Goal: Information Seeking & Learning: Check status

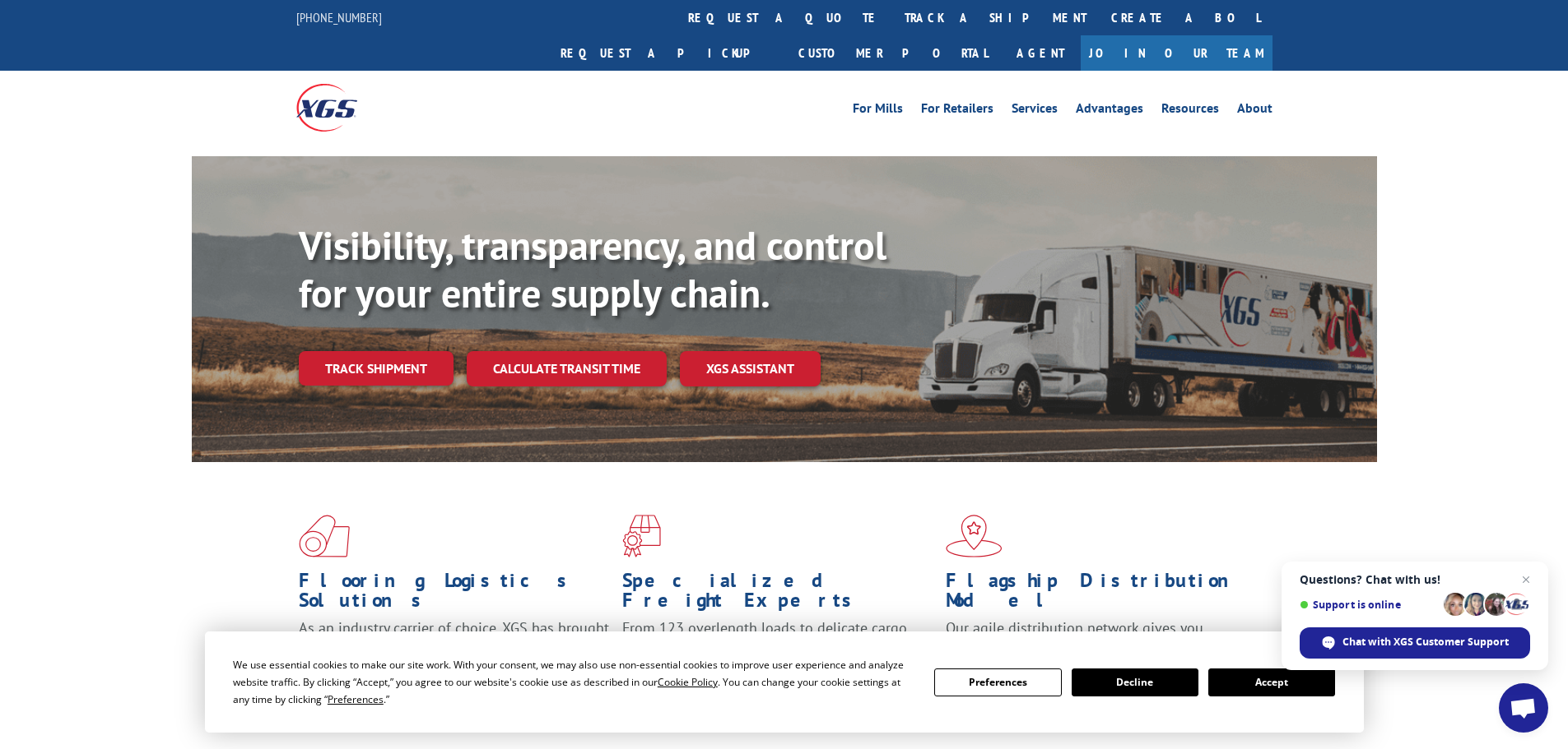
drag, startPoint x: 763, startPoint y: 12, endPoint x: 763, endPoint y: 22, distance: 10.0
click at [892, 13] on link "track a shipment" at bounding box center [995, 18] width 207 height 35
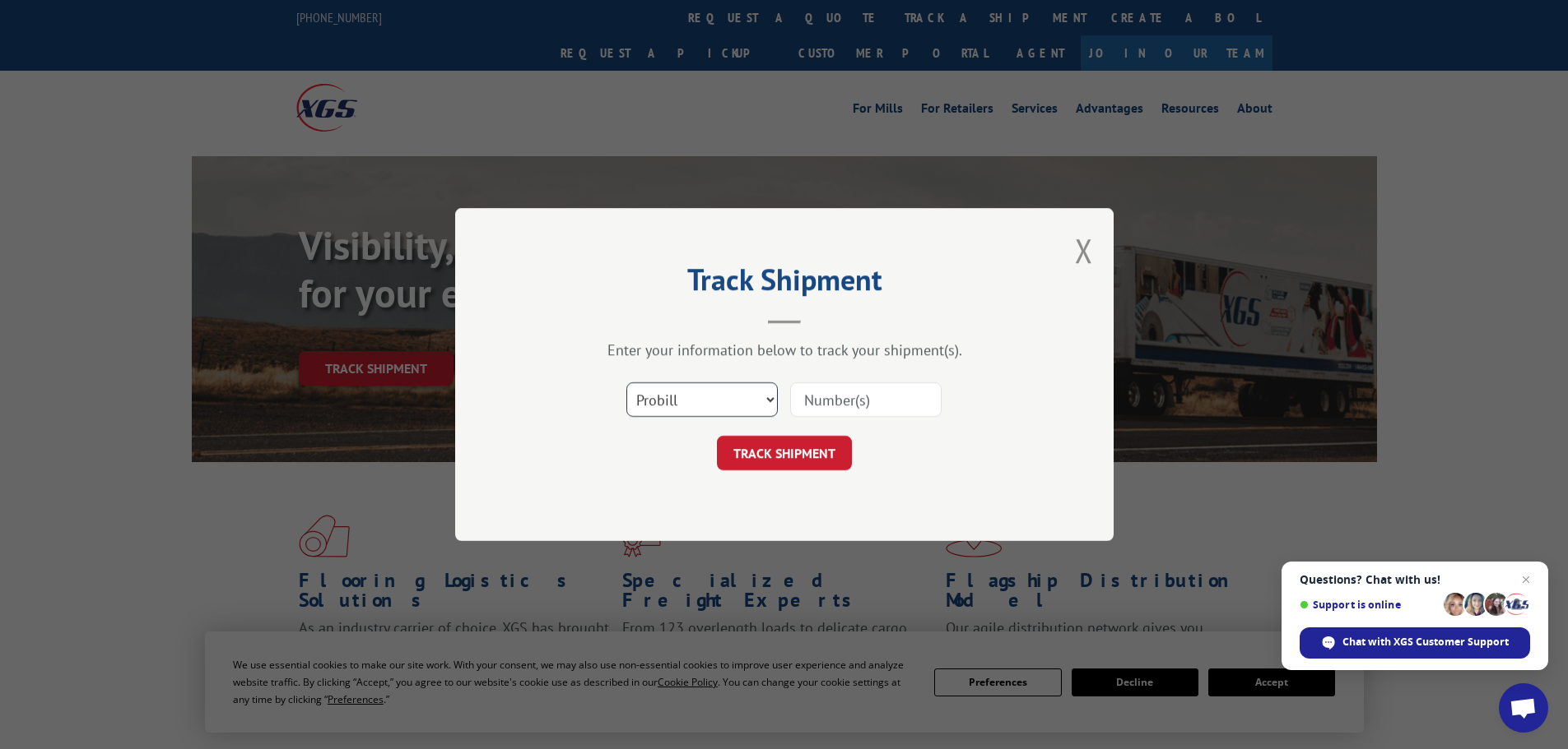
click at [724, 398] on select "Select category... Probill BOL PO" at bounding box center [701, 399] width 152 height 34
select select "po"
click at [626, 383] on select "Select category... Probill BOL PO" at bounding box center [701, 399] width 152 height 34
click at [811, 403] on input at bounding box center [866, 399] width 152 height 34
paste input "64503389"
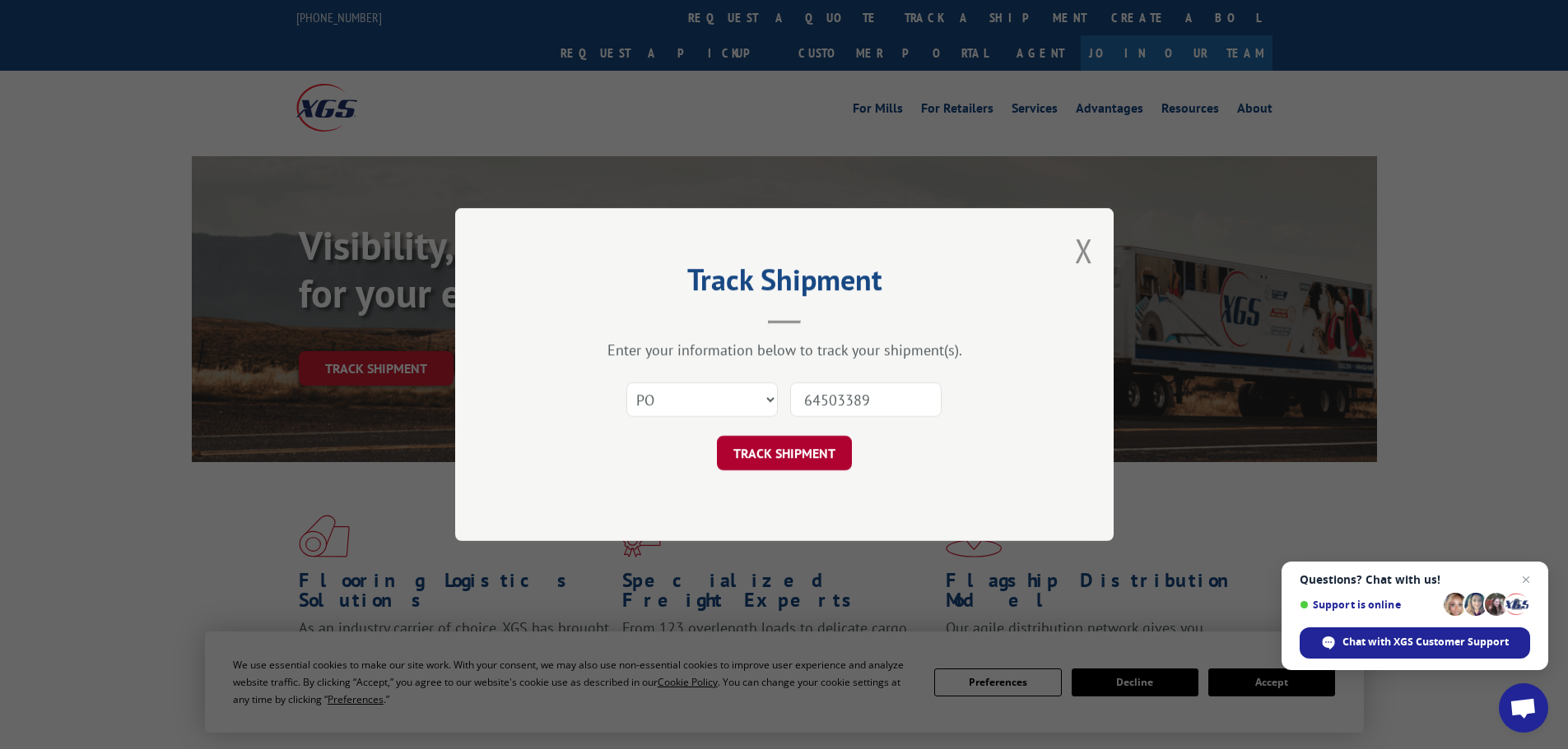
type input "64503389"
click at [798, 454] on button "TRACK SHIPMENT" at bounding box center [784, 452] width 135 height 34
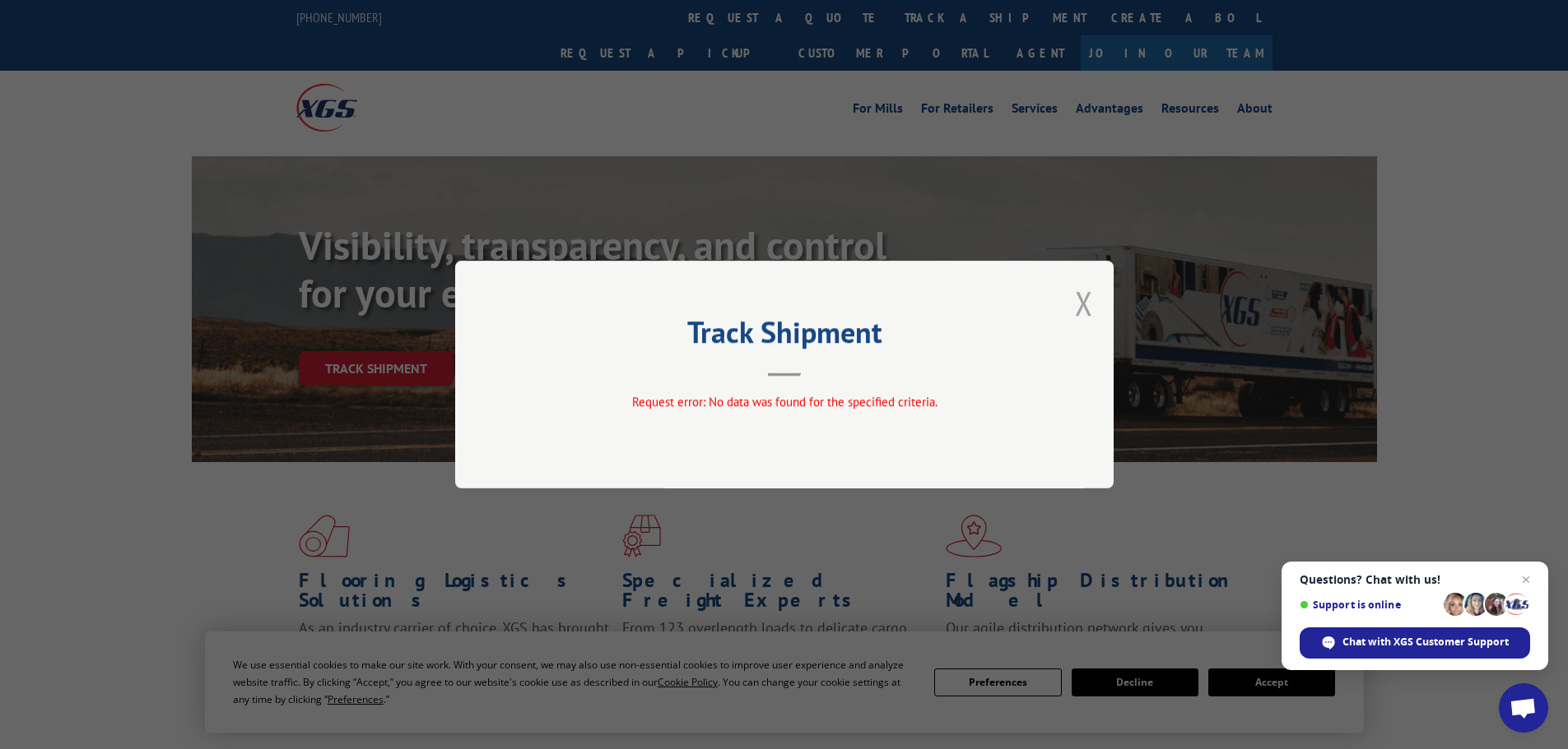
click at [1081, 306] on button "Close modal" at bounding box center [1083, 303] width 18 height 44
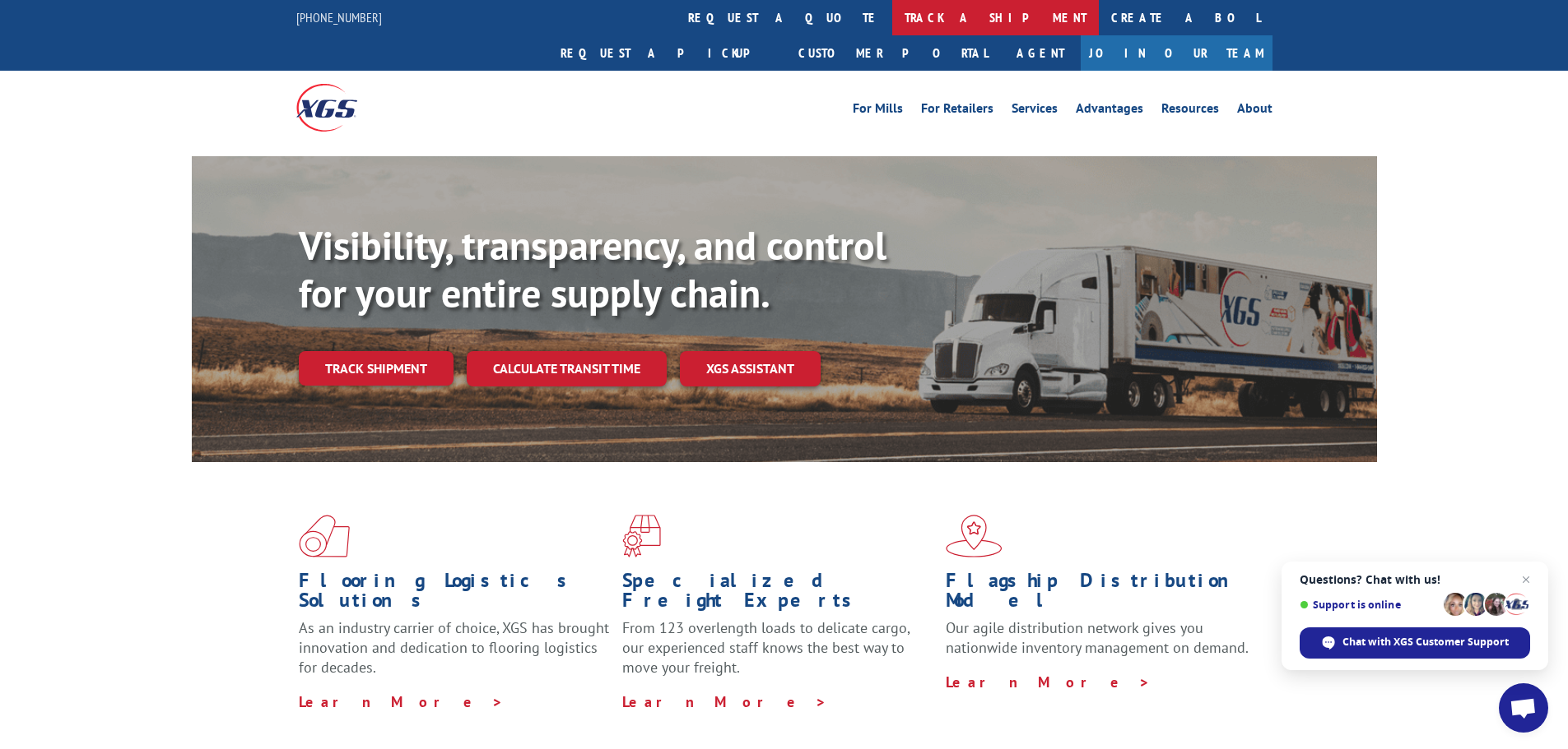
click at [892, 11] on link "track a shipment" at bounding box center [995, 18] width 207 height 35
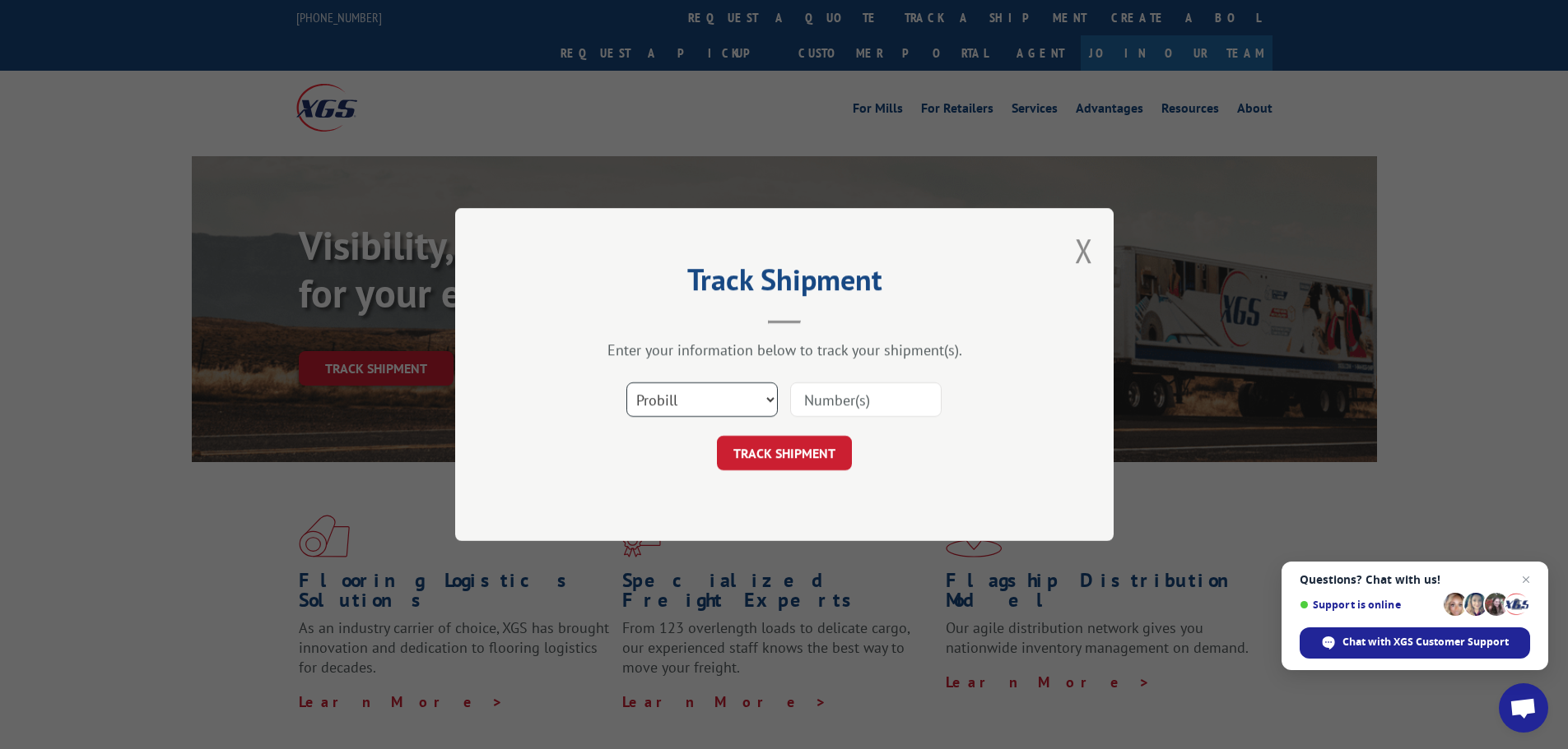
drag, startPoint x: 688, startPoint y: 405, endPoint x: 685, endPoint y: 417, distance: 12.4
click at [685, 417] on select "Select category... Probill BOL PO" at bounding box center [701, 399] width 152 height 34
select select "po"
click at [626, 383] on select "Select category... Probill BOL PO" at bounding box center [701, 399] width 152 height 34
click at [836, 398] on input at bounding box center [866, 399] width 152 height 34
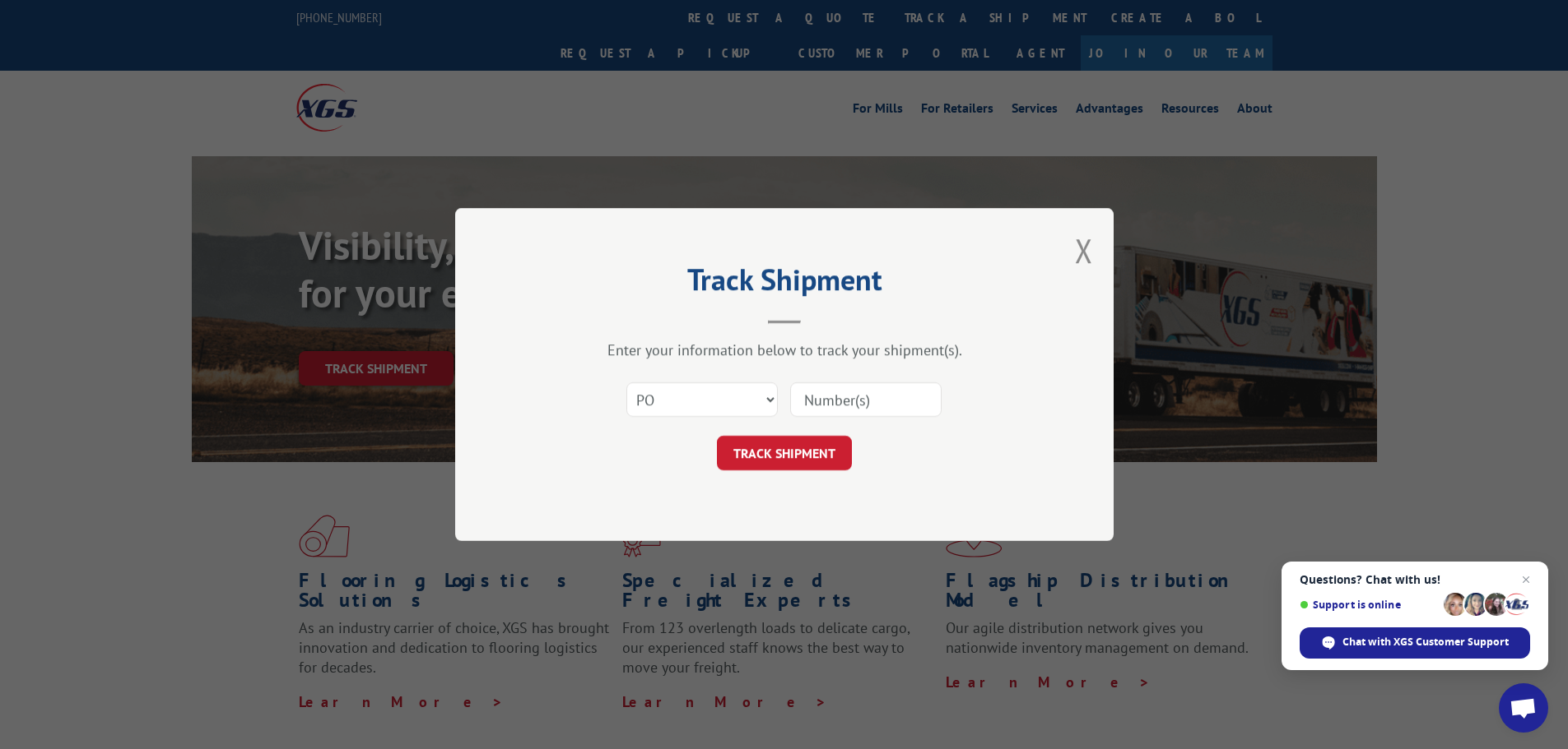
paste input "64503389"
type input "64503389"
click at [785, 440] on button "TRACK SHIPMENT" at bounding box center [784, 452] width 135 height 34
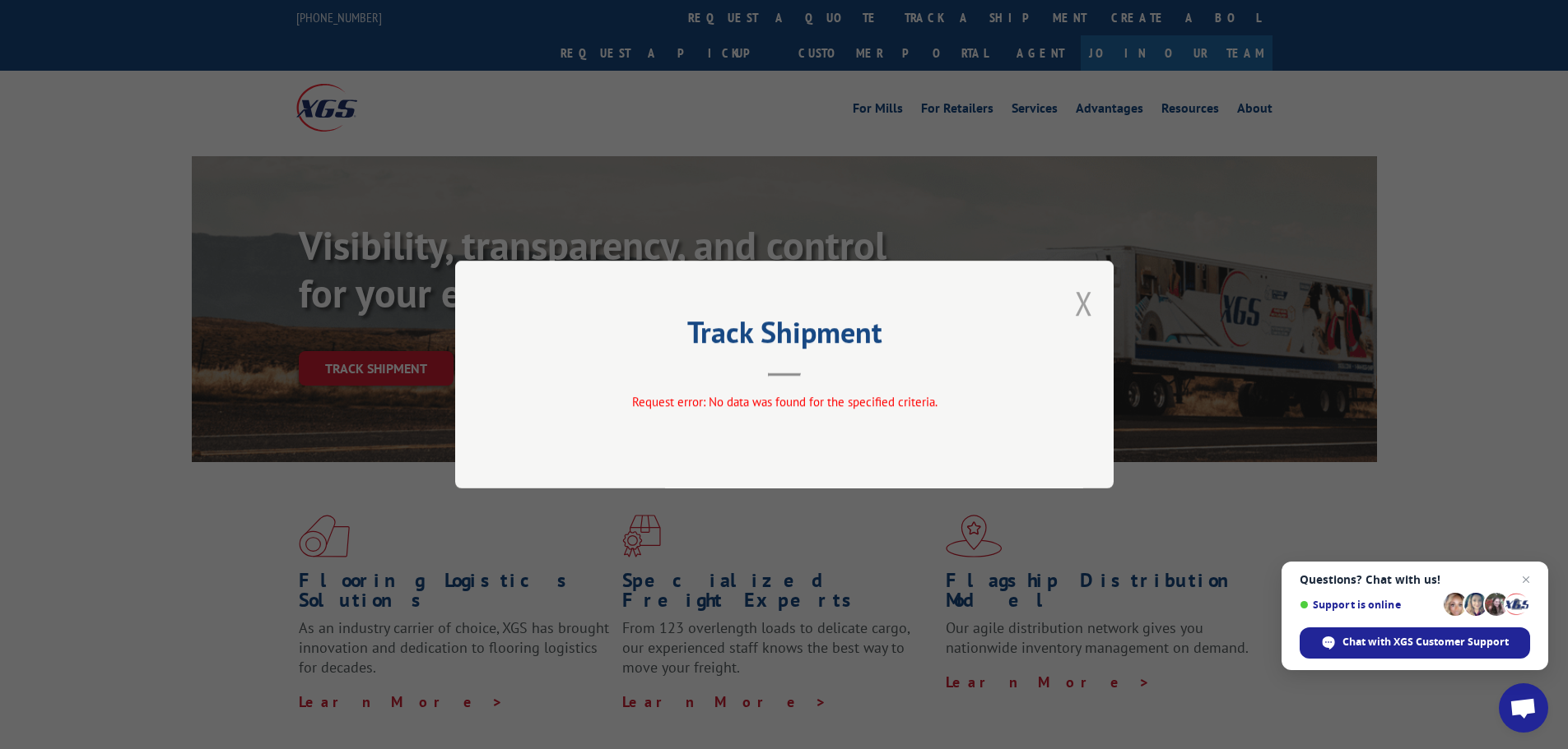
click at [1083, 297] on button "Close modal" at bounding box center [1083, 303] width 18 height 44
